Goal: Find specific page/section: Find specific page/section

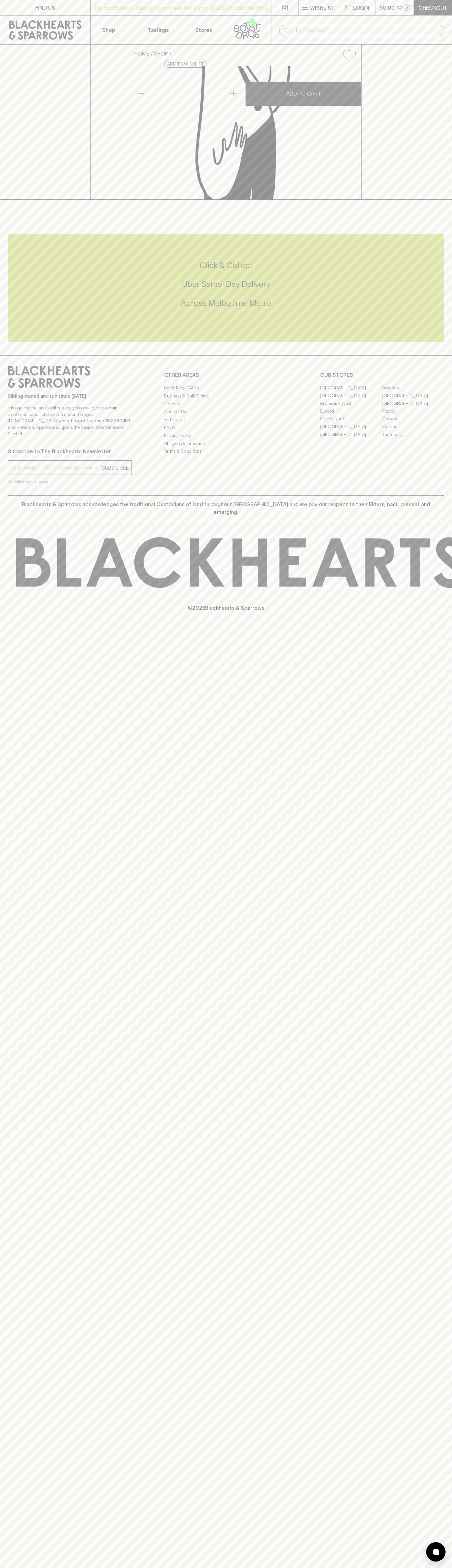
click at [428, 104] on div "HOME SHOP Womens Work Beetroot Relish 115g $10.00 Add to wishlist No Further Di…" at bounding box center [226, 122] width 452 height 155
click at [348, 1567] on html "FIND US | No Bad Bottles | Sibling Owned and Run Since 2006 | No Bad Bottles | …" at bounding box center [226, 784] width 452 height 1568
click at [24, 628] on div "© 2025 Blackhearts & Sparrows" at bounding box center [226, 574] width 452 height 107
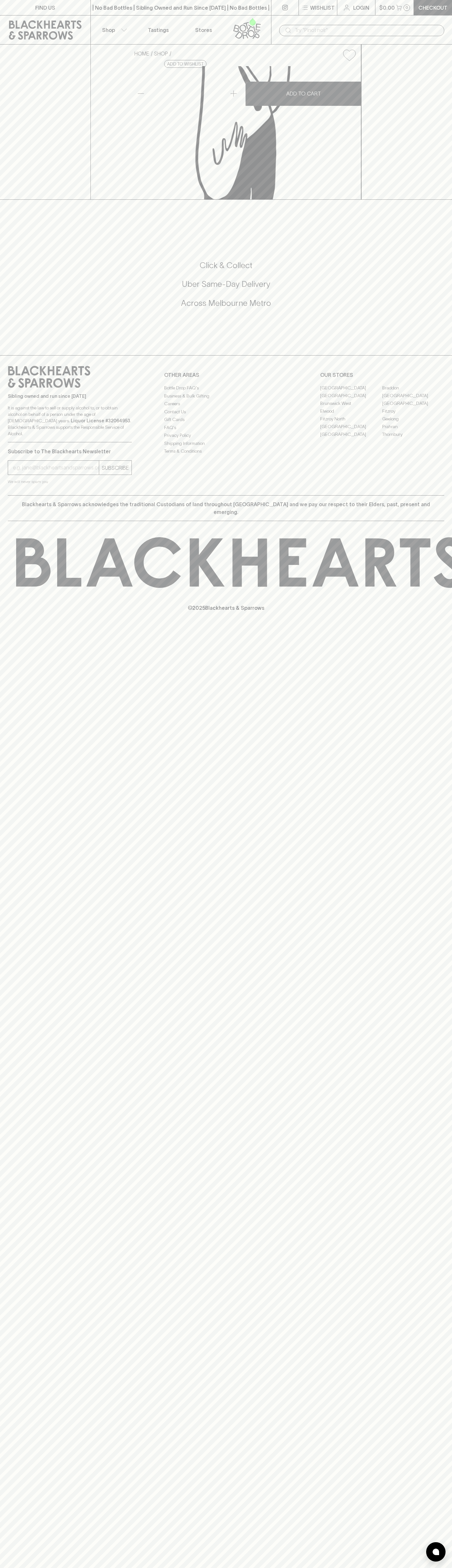
click at [351, 430] on link "[GEOGRAPHIC_DATA]" at bounding box center [351, 426] width 62 height 8
